Goal: Find specific page/section: Find specific page/section

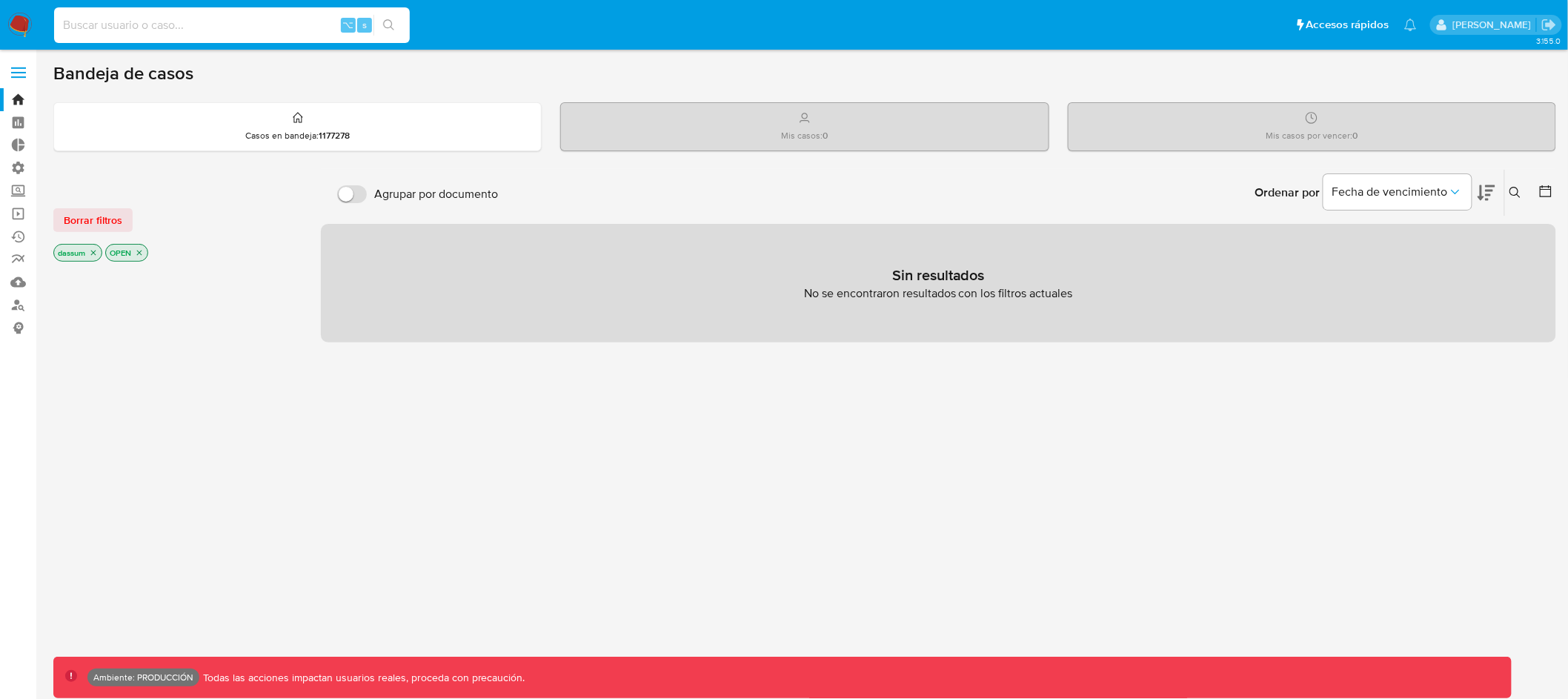
click at [218, 25] on input at bounding box center [231, 25] width 356 height 19
type input "assum.[PERSON_NAME]"
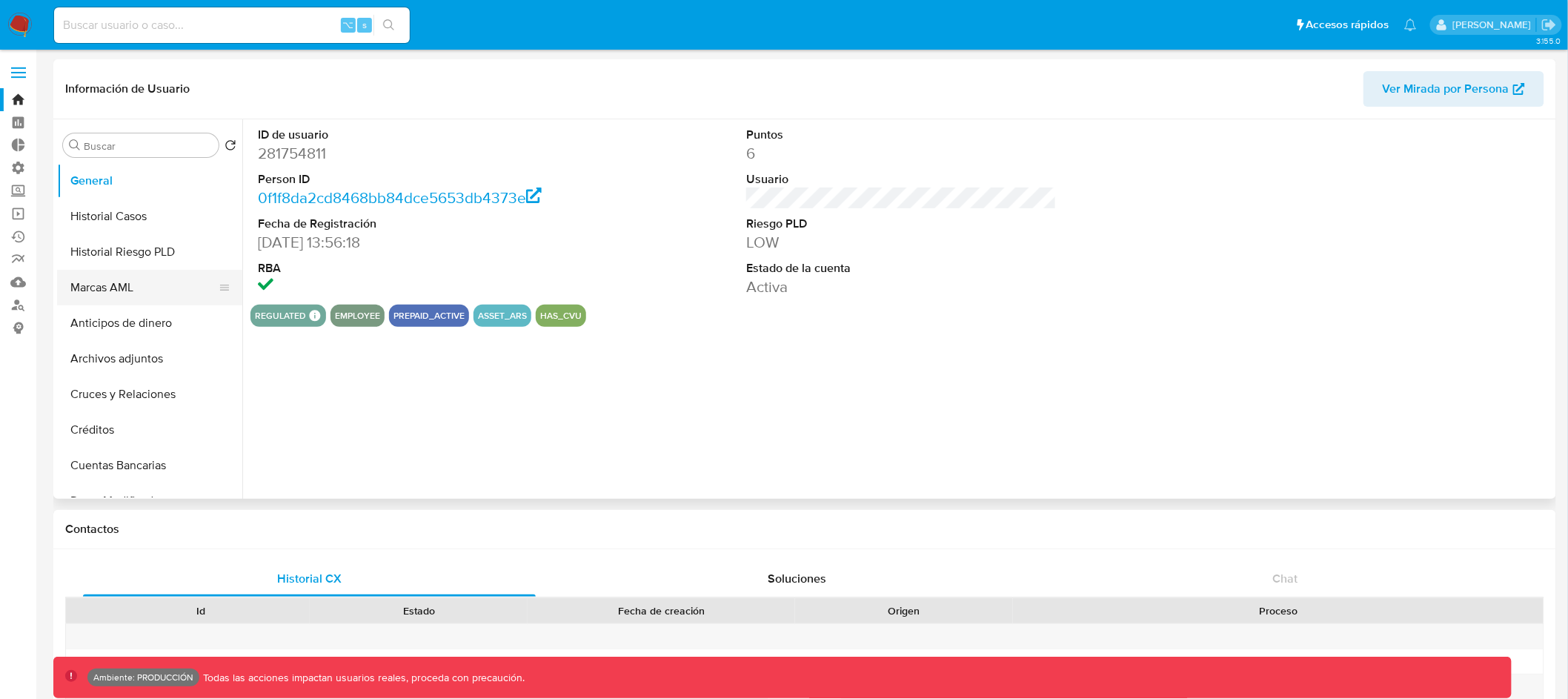
select select "10"
click at [259, 31] on input at bounding box center [231, 25] width 356 height 19
paste input "1249845855"
type input "1249845855"
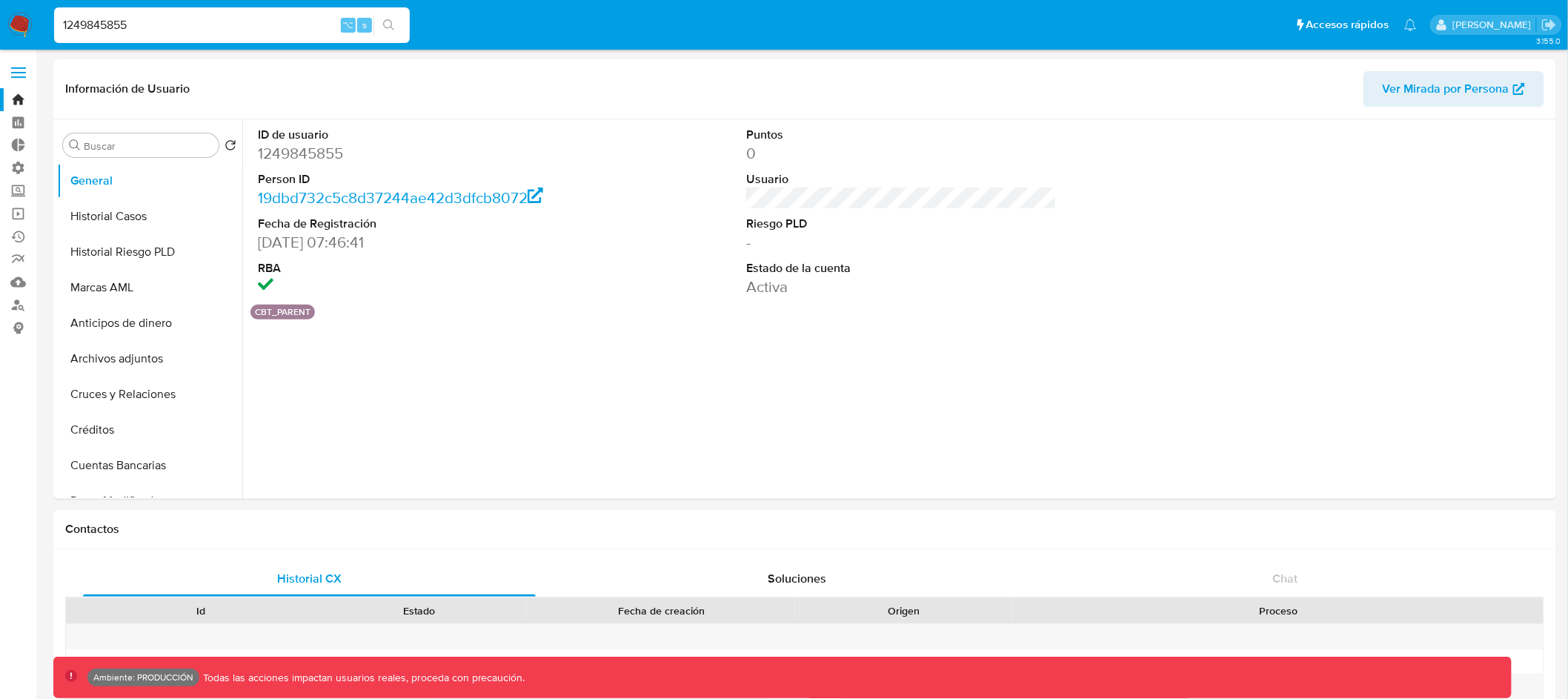
select select "10"
click at [483, 193] on link "19dbd732c5c8d37244ae42d3dfcb8072" at bounding box center [400, 198] width 285 height 21
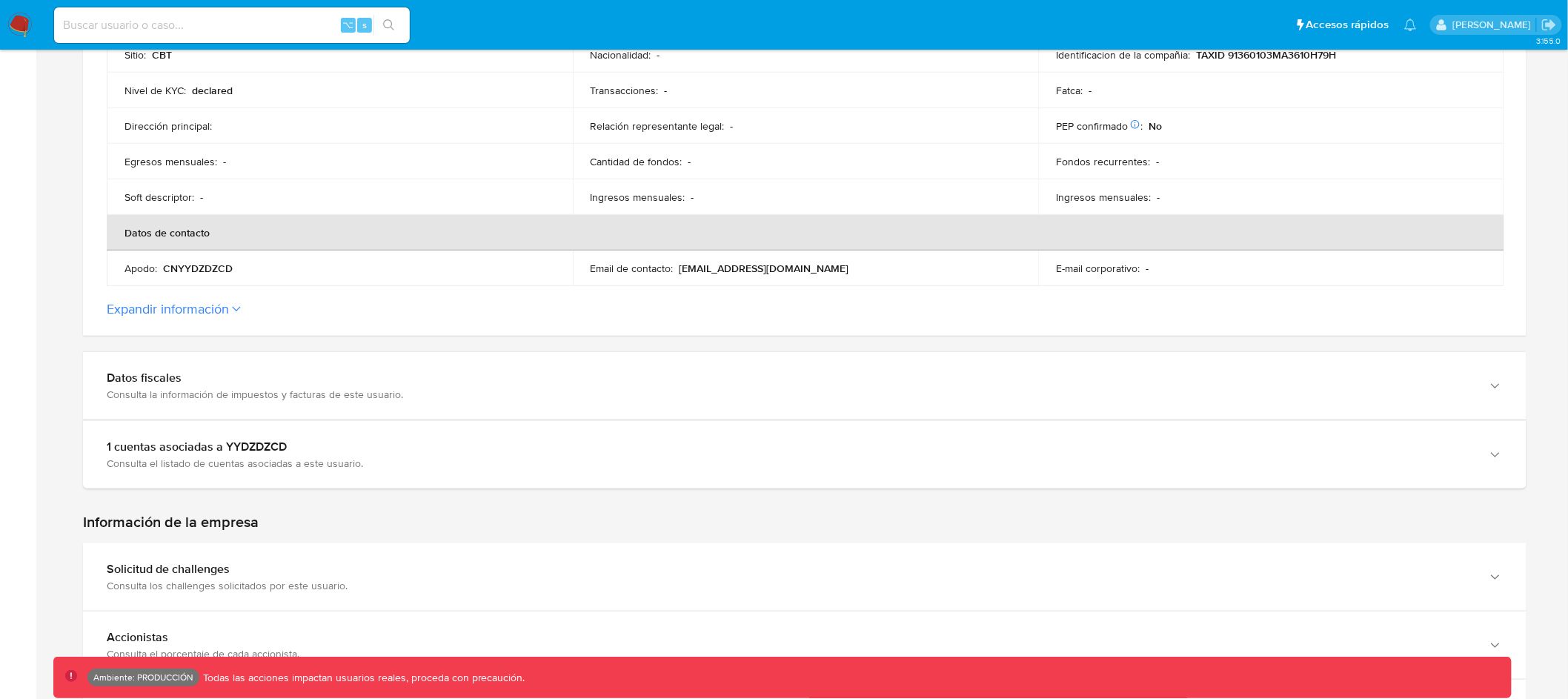
scroll to position [848, 0]
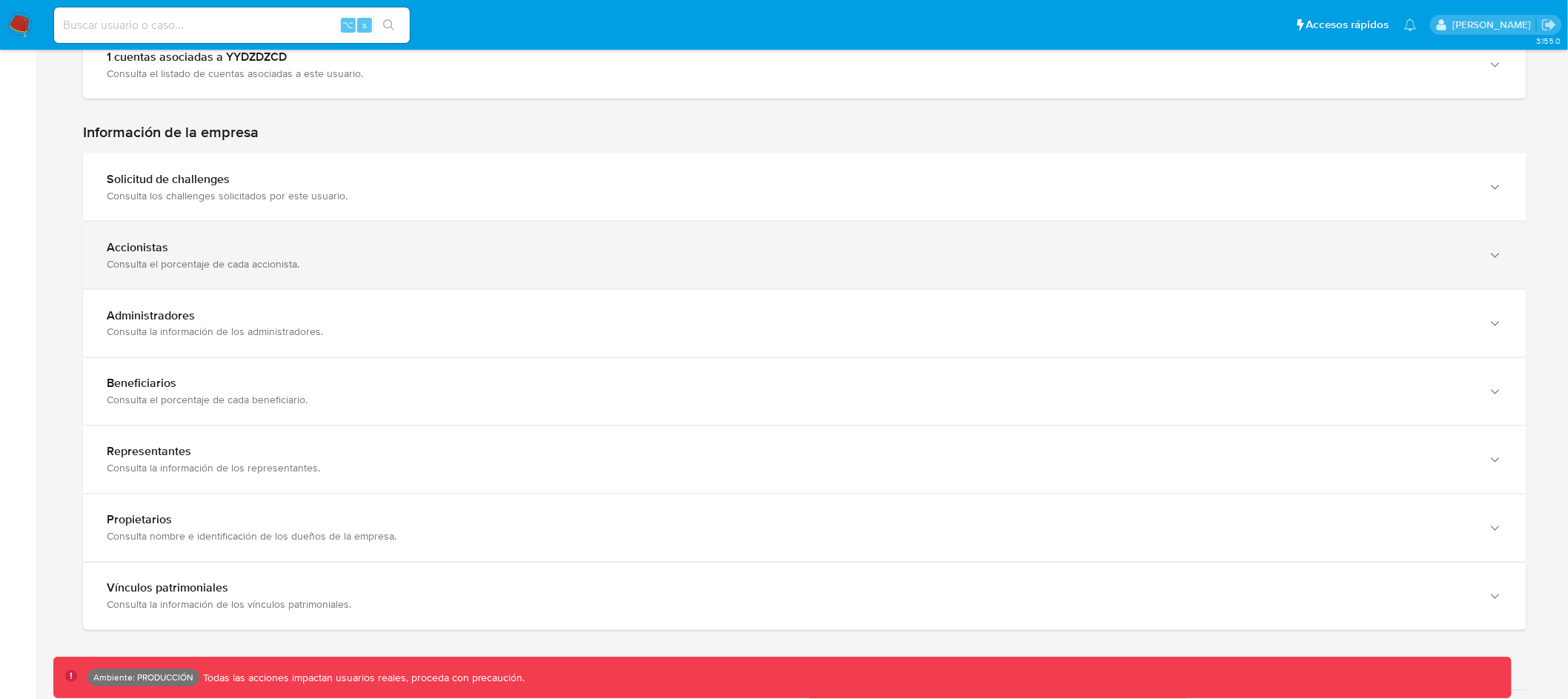
click at [307, 252] on div "Accionistas" at bounding box center [790, 247] width 1366 height 14
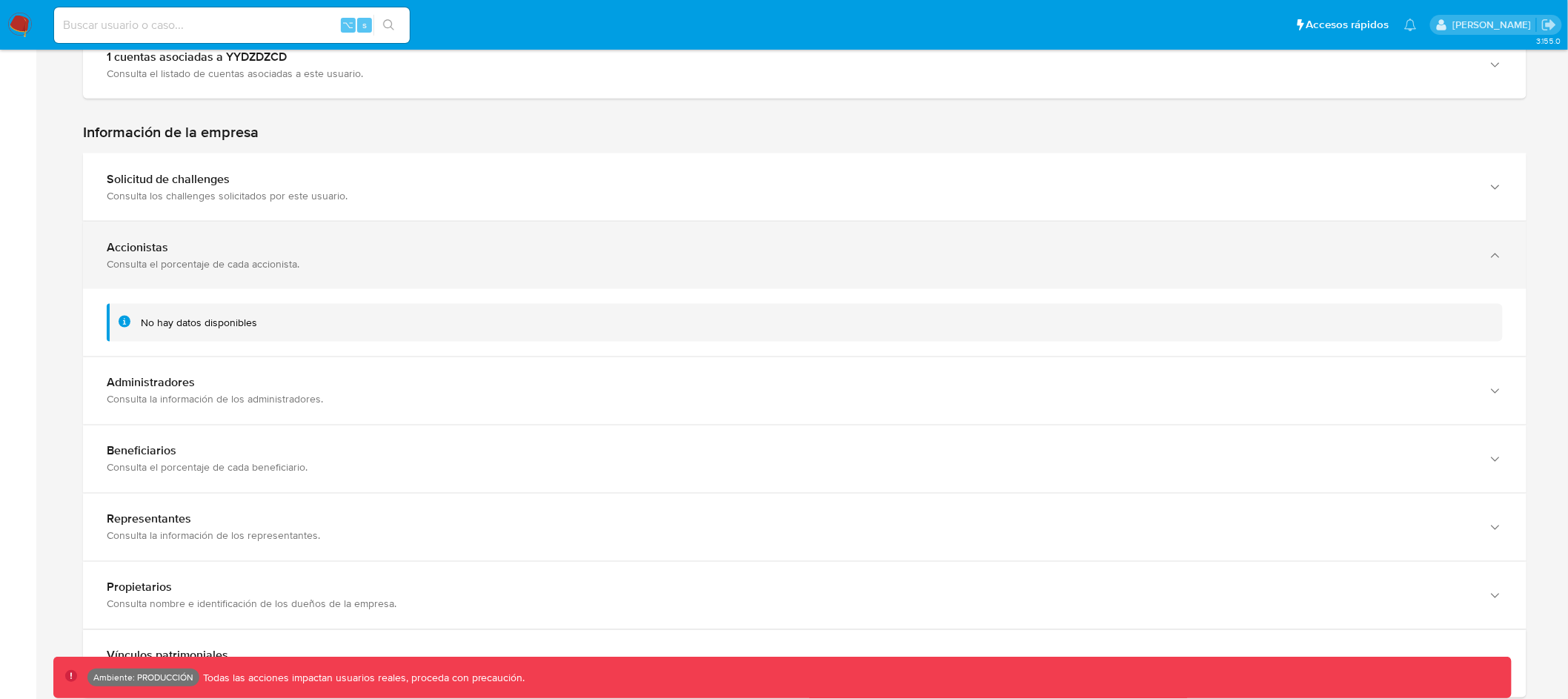
click at [307, 252] on div "Accionistas" at bounding box center [790, 247] width 1366 height 14
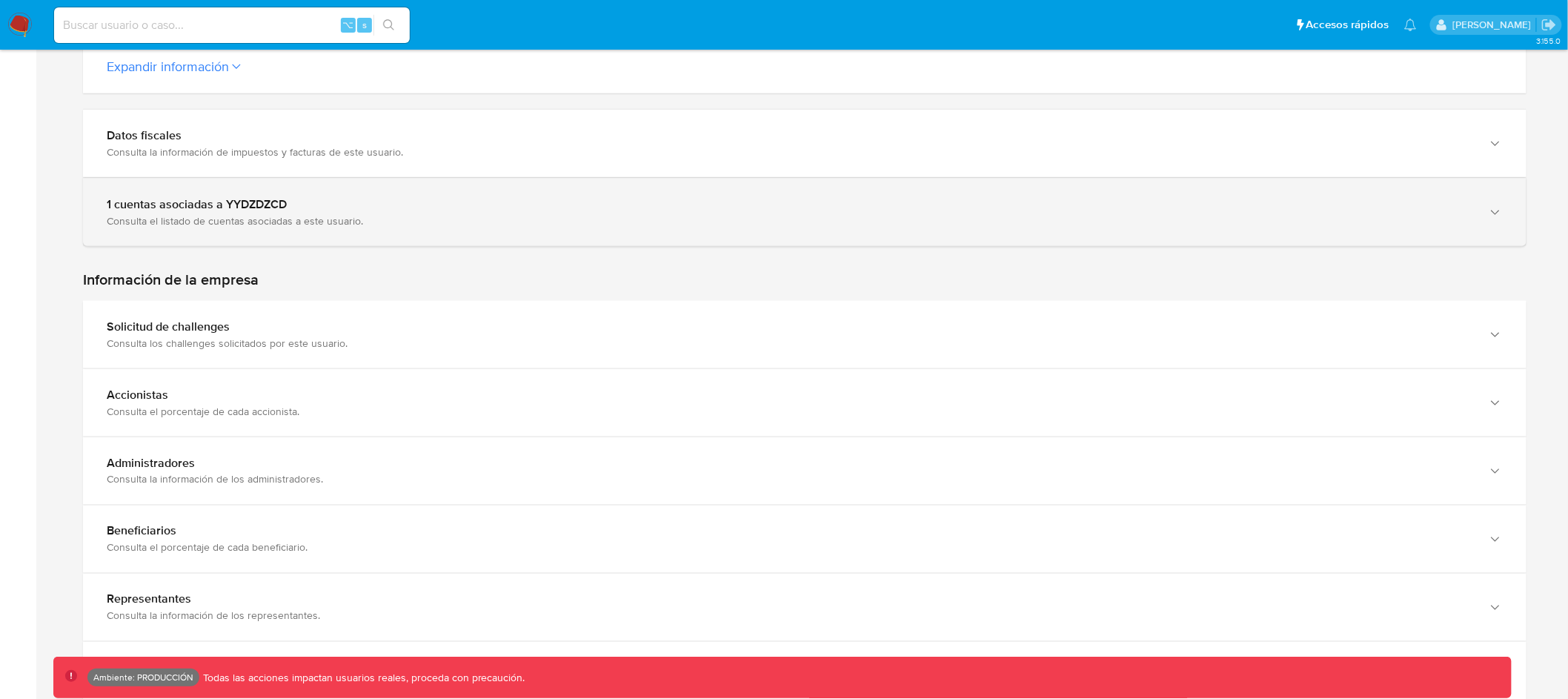
scroll to position [679, 0]
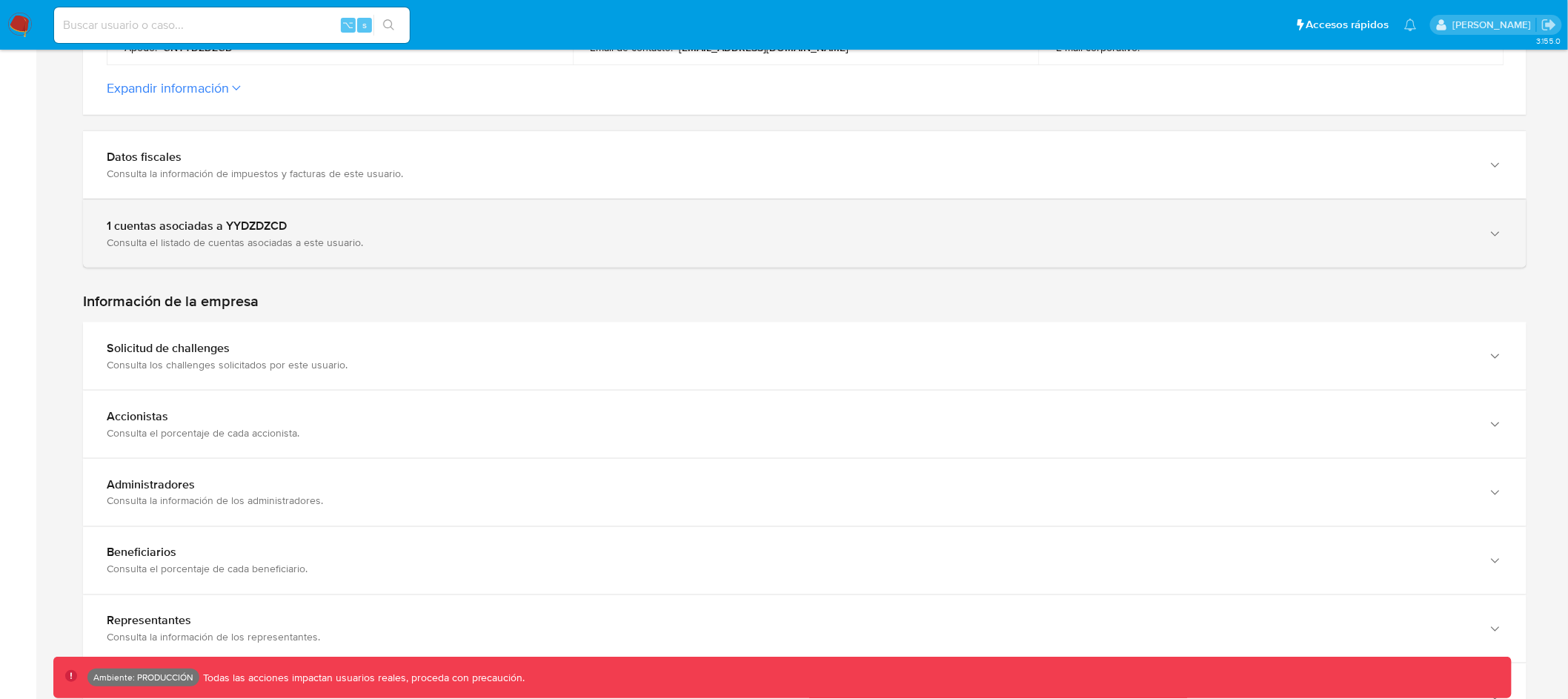
click at [378, 213] on div "1 cuentas asociadas a YYDZDZCD Consulta el listado de cuentas asociadas a este …" at bounding box center [804, 233] width 1443 height 67
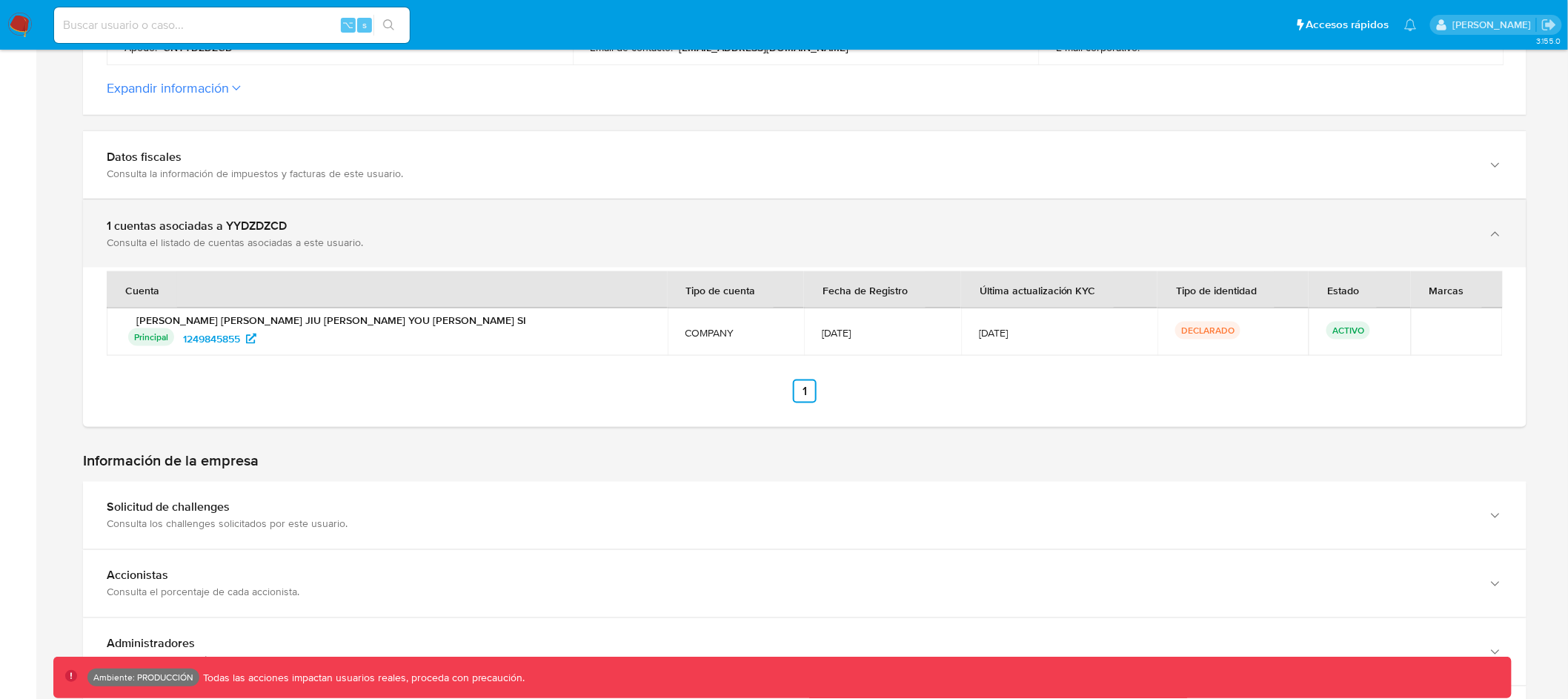
click at [402, 228] on div "1 cuentas asociadas a YYDZDZCD" at bounding box center [790, 226] width 1366 height 14
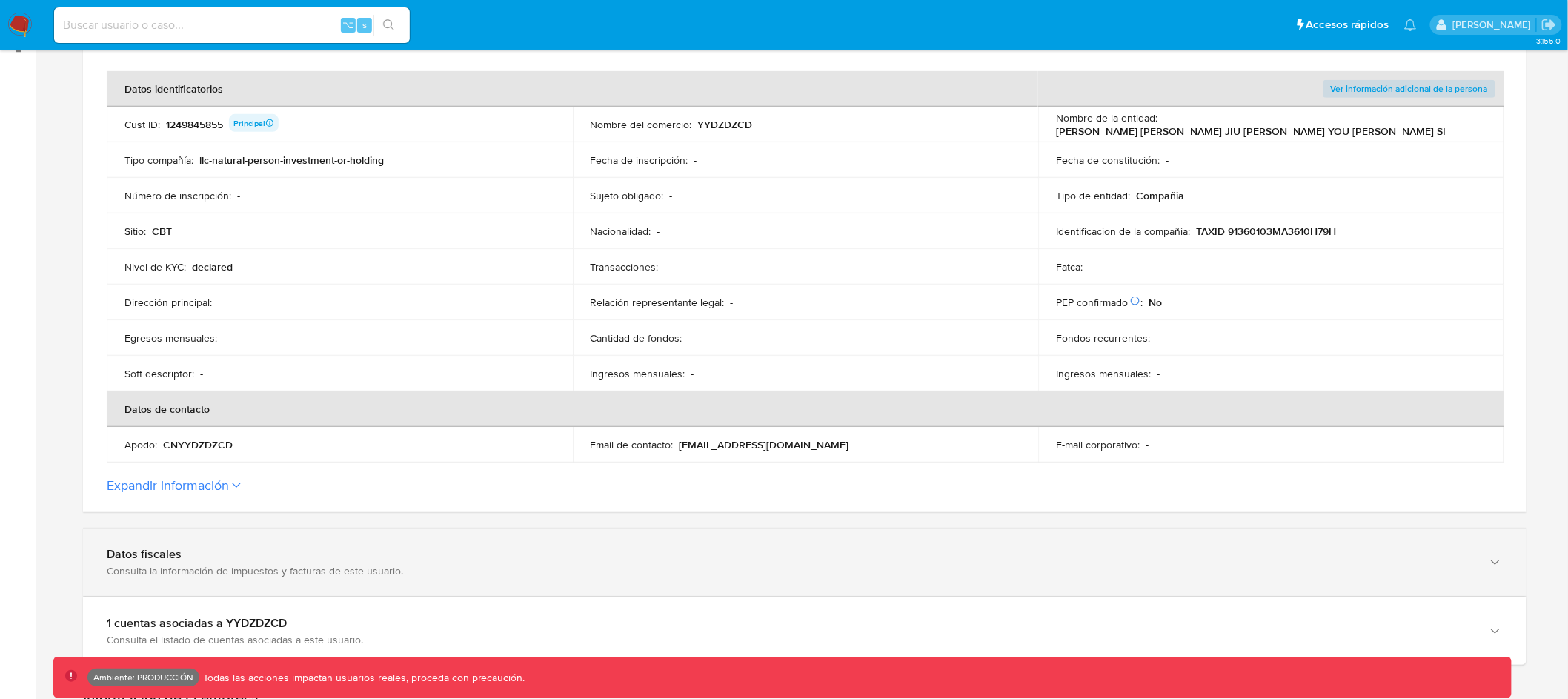
scroll to position [0, 0]
